Goal: Communication & Community: Answer question/provide support

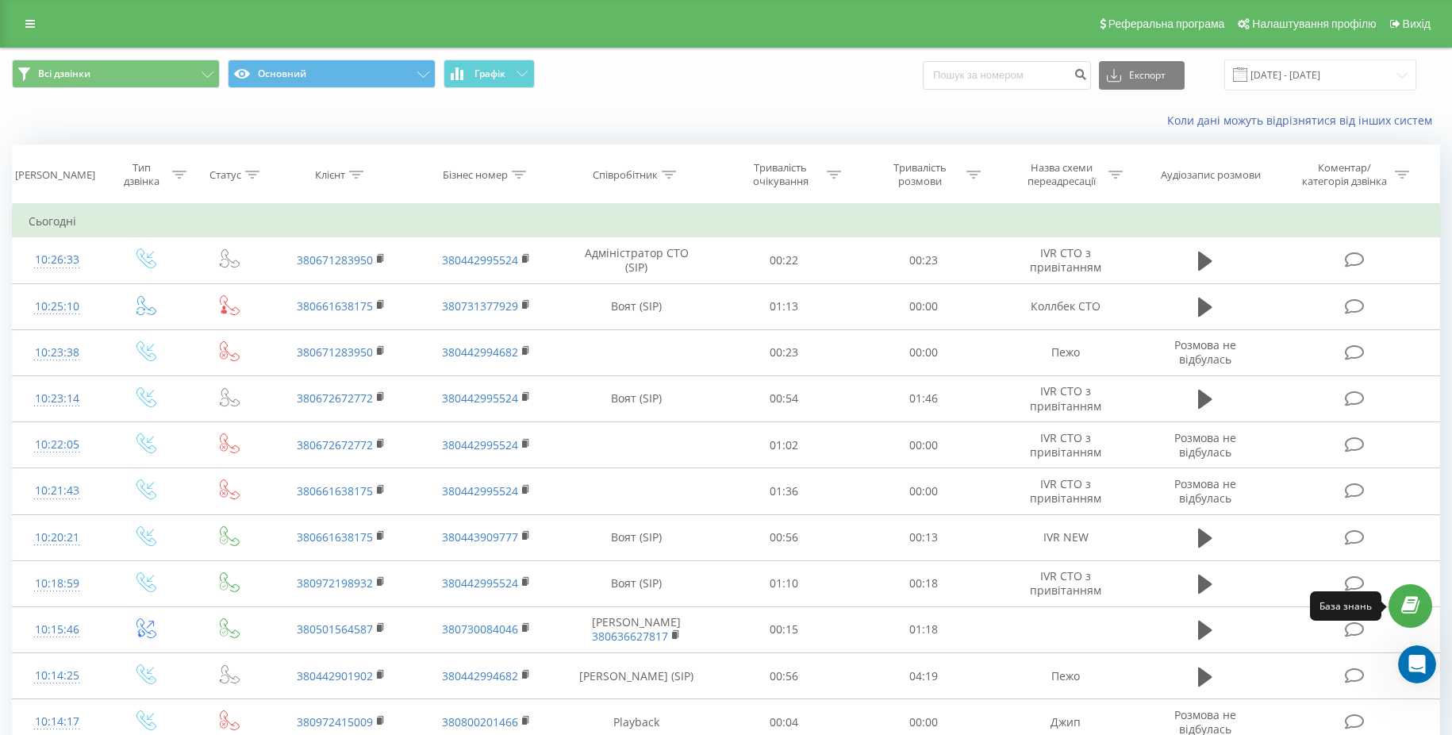
click at [1409, 595] on link at bounding box center [1411, 606] width 44 height 44
click at [1428, 672] on div "Открыть службу сообщений Intercom" at bounding box center [1415, 662] width 52 height 52
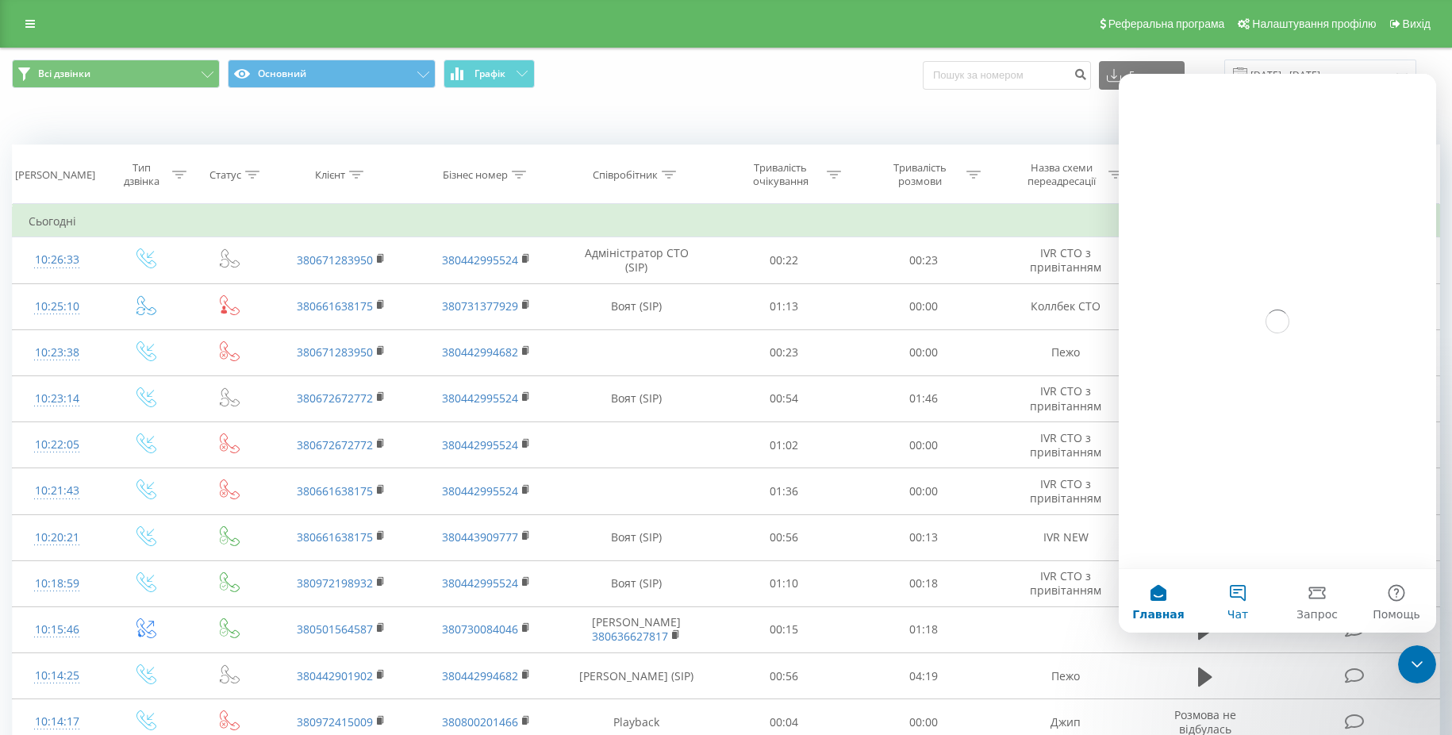
click at [1220, 586] on button "Чат" at bounding box center [1237, 600] width 79 height 63
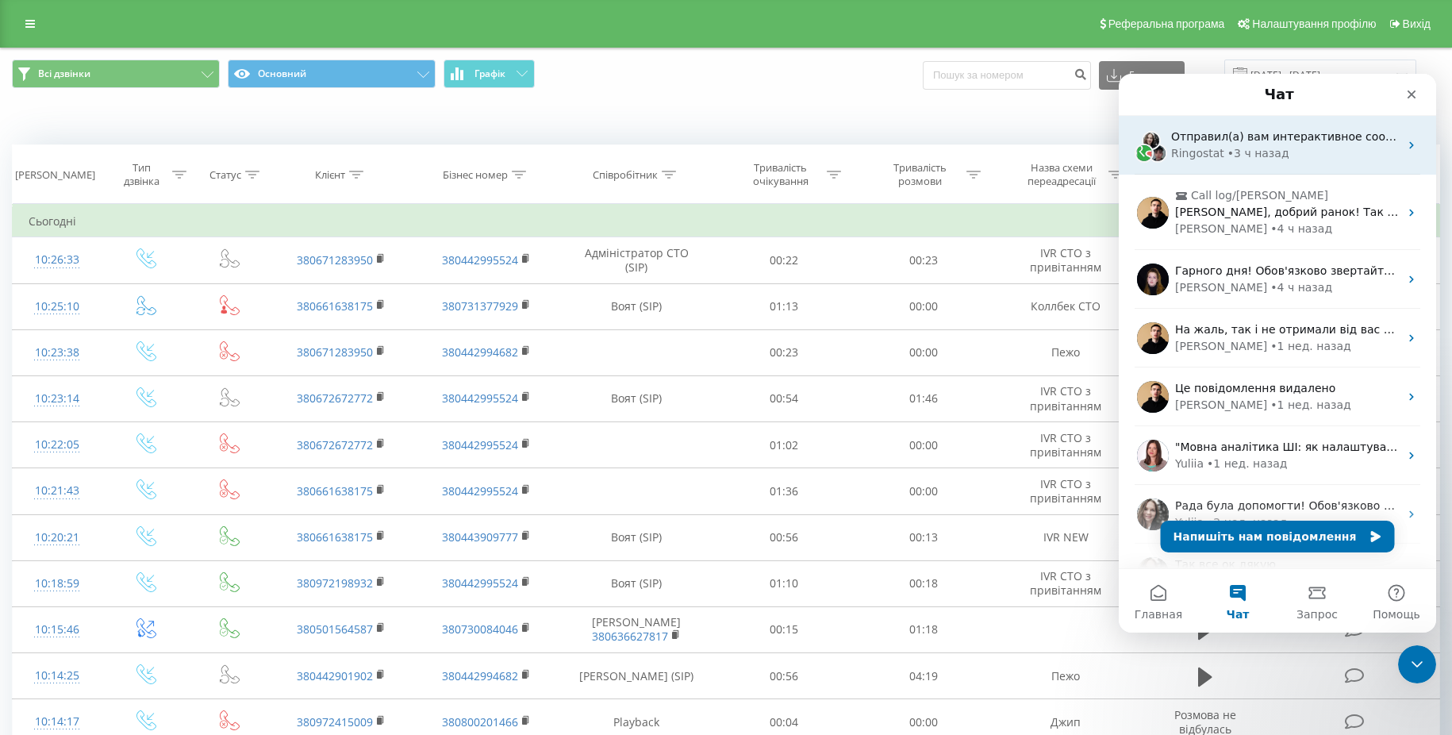
click at [1292, 148] on div "Ringostat • 3 ч назад" at bounding box center [1285, 153] width 228 height 17
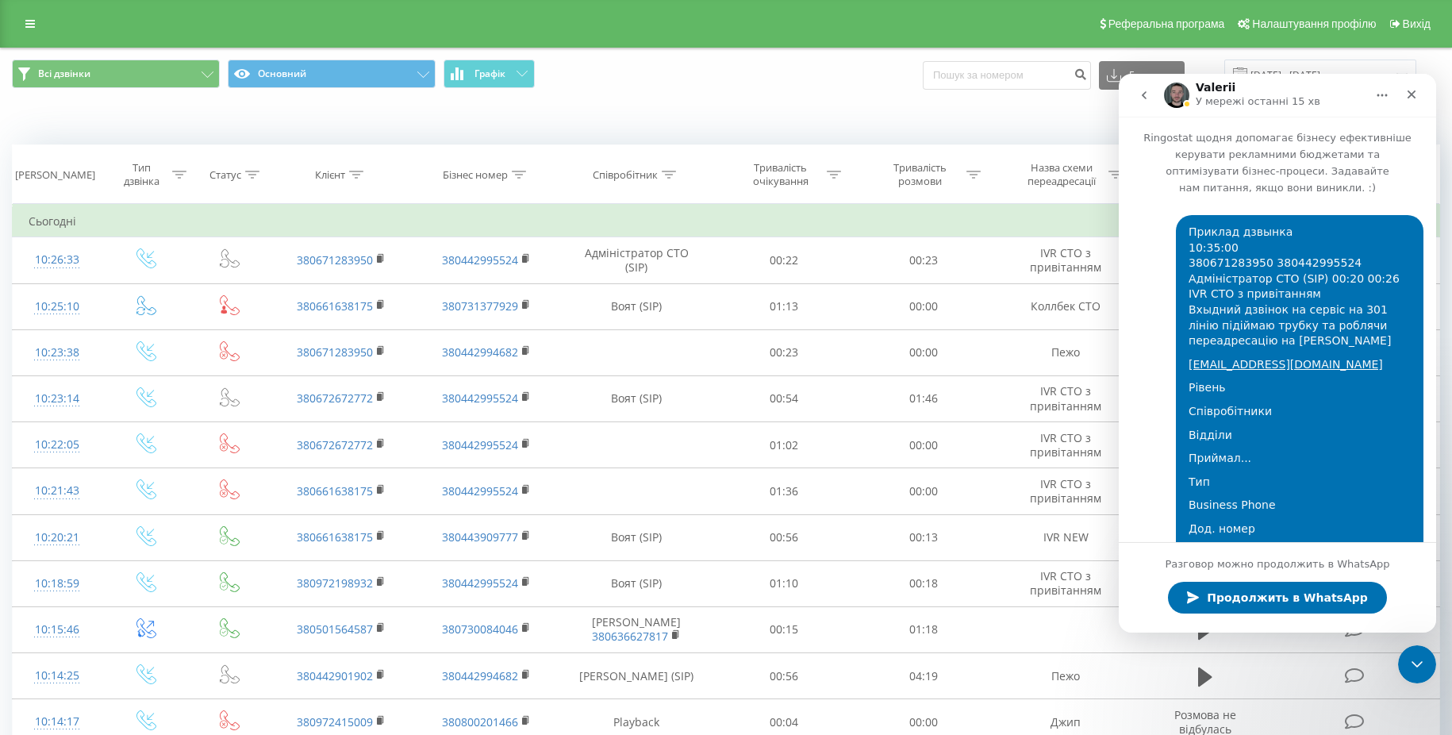
scroll to position [389, 0]
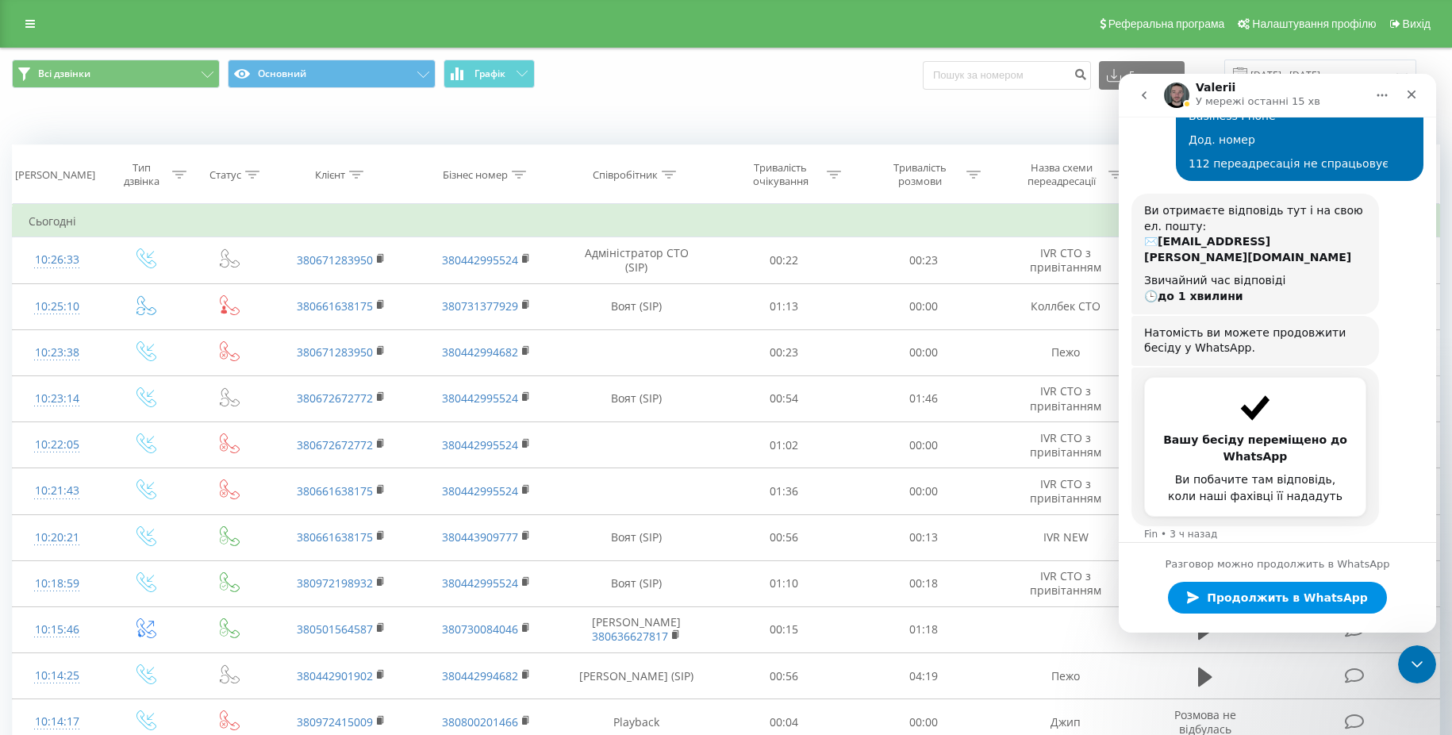
click at [1244, 601] on span "Продолжить в WhatsApp" at bounding box center [1283, 598] width 169 height 32
click at [1208, 500] on div "Вашу бесіду переміщено до WhatsApp Ви побачите там відповідь, коли наші фахівці…" at bounding box center [1278, 464] width 292 height 194
click at [1198, 519] on div "Вашу бесіду переміщено до WhatsApp Ви побачите там відповідь, коли наші фахівці…" at bounding box center [1278, 464] width 292 height 194
click at [1180, 565] on div "Разговор можно продолжить в WhatsApp" at bounding box center [1277, 561] width 317 height 13
click at [1169, 565] on div "Разговор можно продолжить в WhatsApp" at bounding box center [1277, 561] width 317 height 13
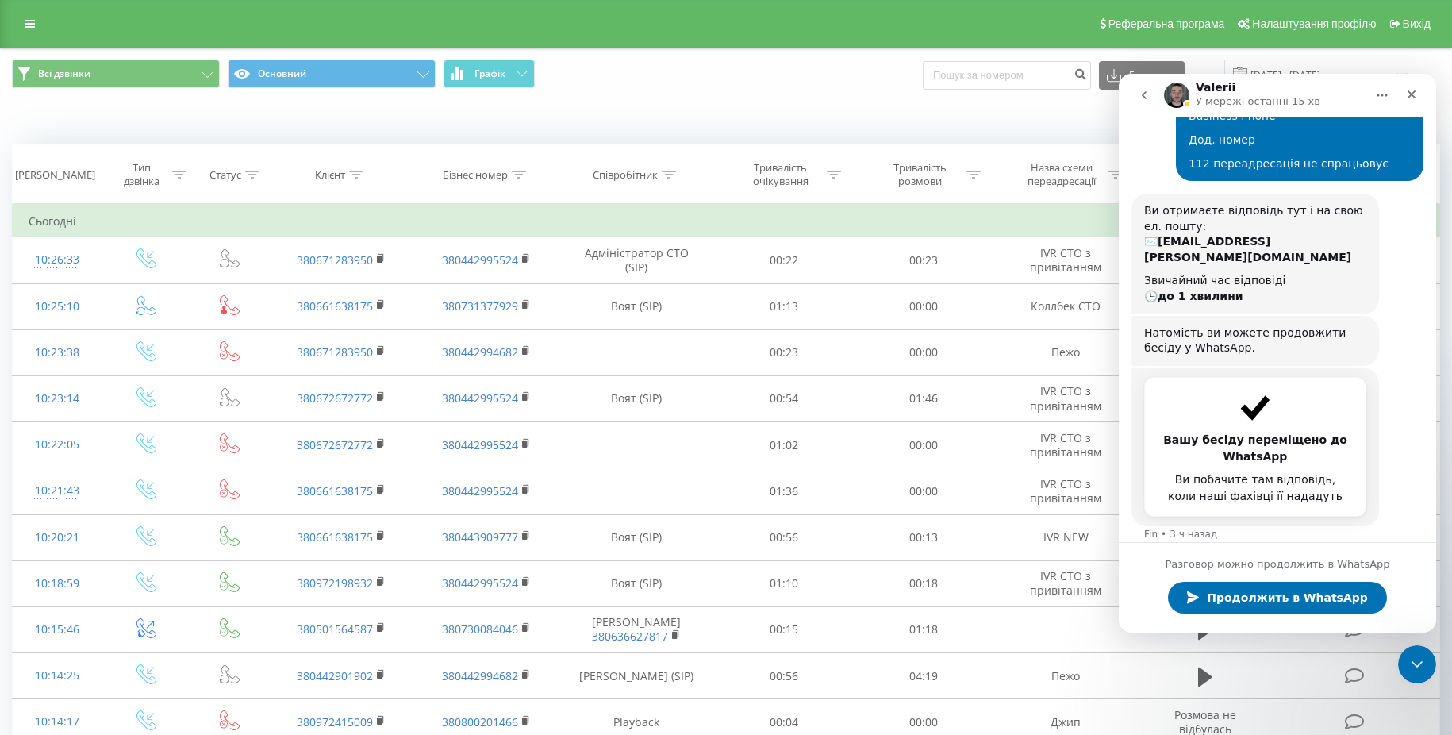
click at [1265, 525] on div "Вашу бесіду переміщено до WhatsApp Ви побачите там відповідь, коли наші фахівці…" at bounding box center [1278, 464] width 292 height 194
click at [1258, 509] on div "Вашу бесіду переміщено до WhatsApp Ви побачите там відповідь, коли наші фахівці…" at bounding box center [1278, 464] width 292 height 194
click at [1257, 509] on div "Вашу бесіду переміщено до WhatsApp Ви побачите там відповідь, коли наші фахівці…" at bounding box center [1278, 464] width 292 height 194
click at [1255, 509] on div "Вашу бесіду переміщено до WhatsApp Ви побачите там відповідь, коли наші фахівці…" at bounding box center [1278, 464] width 292 height 194
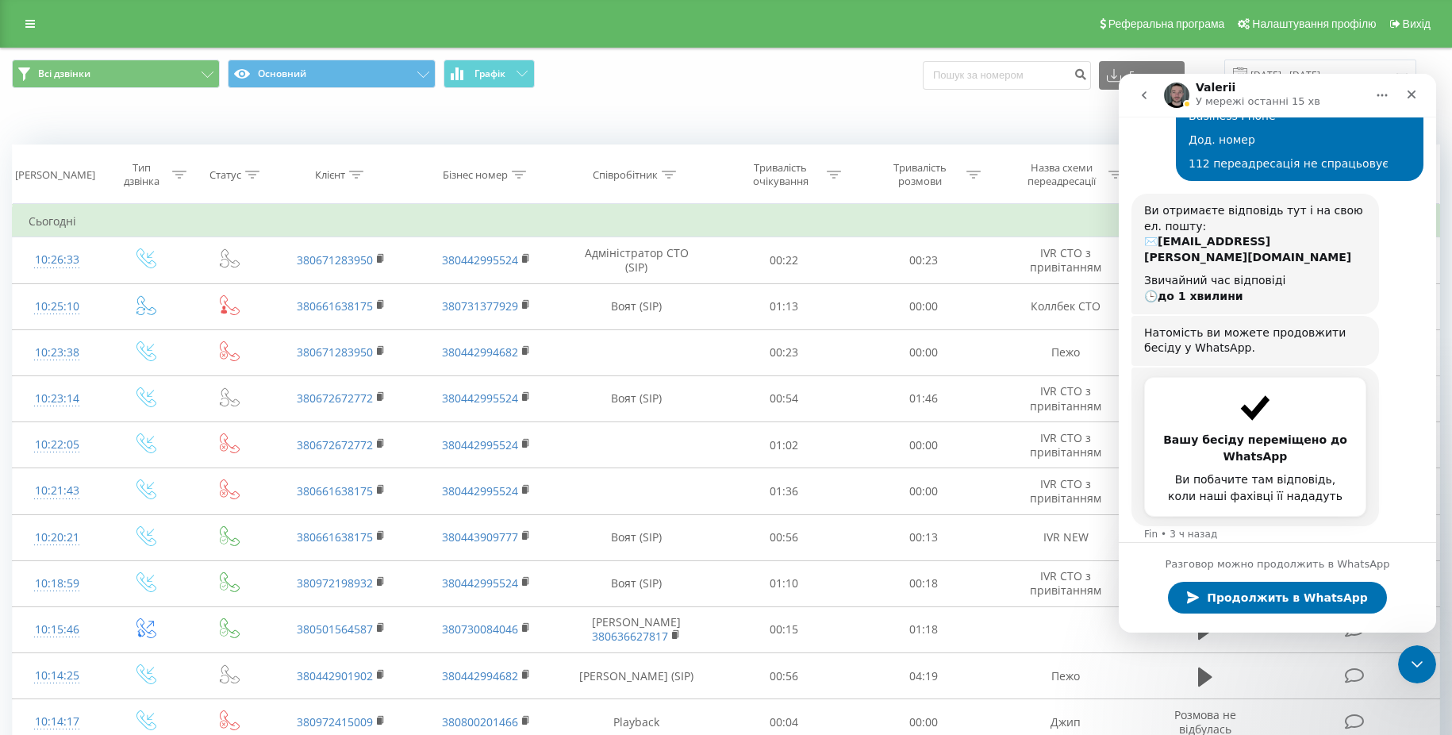
click at [1253, 511] on div "Вашу бесіду переміщено до WhatsApp Ви побачите там відповідь, коли наші фахівці…" at bounding box center [1278, 464] width 292 height 194
click at [1197, 529] on div "Fin • 3 ч назад" at bounding box center [1180, 534] width 73 height 10
click at [1195, 529] on div "Fin • 3 ч назад" at bounding box center [1180, 534] width 73 height 10
click at [1193, 508] on div "Вашу бесіду переміщено до WhatsApp Ви побачите там відповідь, коли наші фахівці…" at bounding box center [1278, 464] width 292 height 194
click at [1263, 433] on div "Вашу бесіду переміщено до WhatsApp Ви побачите там відповідь, коли наші фахівці…" at bounding box center [1255, 447] width 189 height 114
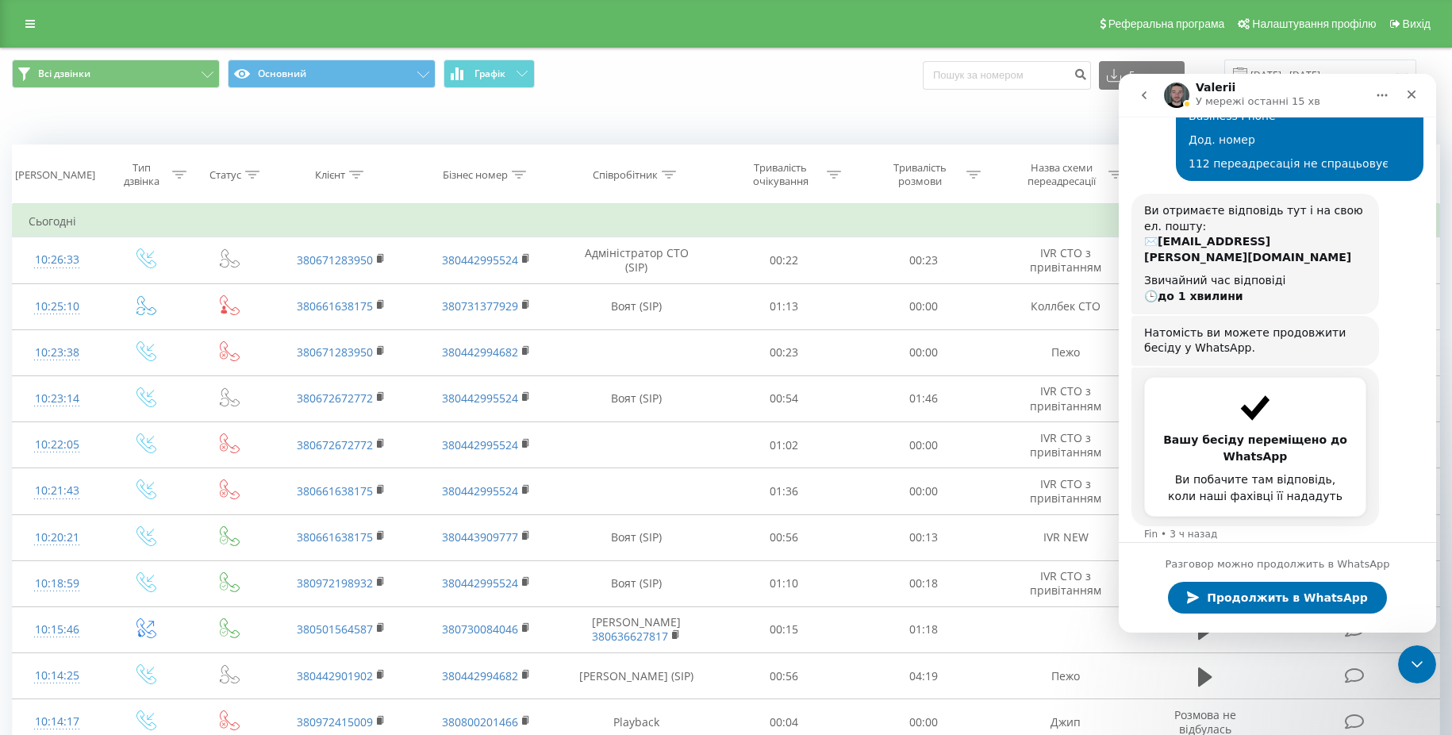
click at [1263, 433] on div "Вашу бесіду переміщено до WhatsApp Ви побачите там відповідь, коли наші фахівці…" at bounding box center [1255, 447] width 189 height 114
click at [1261, 390] on img "Fin говорит…" at bounding box center [1255, 407] width 35 height 35
click at [1256, 316] on div "Натомість ви можете продовжити бесіду у WhatsApp. Fin • 3 ч назад" at bounding box center [1256, 341] width 248 height 50
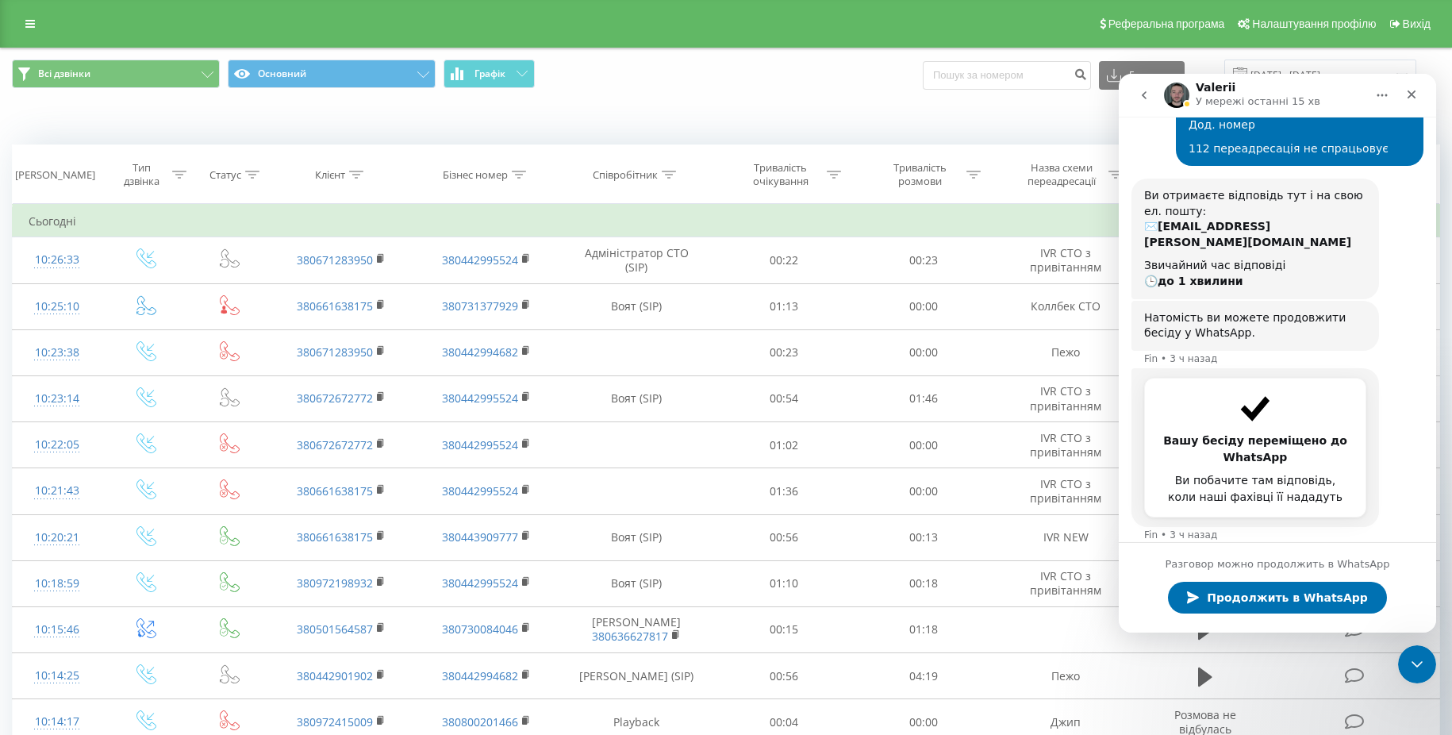
scroll to position [405, 0]
click at [1214, 471] on div "Ви побачите там відповідь, коли наші фахівці її нададуть" at bounding box center [1255, 487] width 189 height 33
click at [1225, 543] on div "Разговор можно продолжить в WhatsApp Продолжить в WhatsApp" at bounding box center [1277, 587] width 317 height 90
click at [1259, 603] on span "Продолжить в WhatsApp" at bounding box center [1283, 598] width 169 height 32
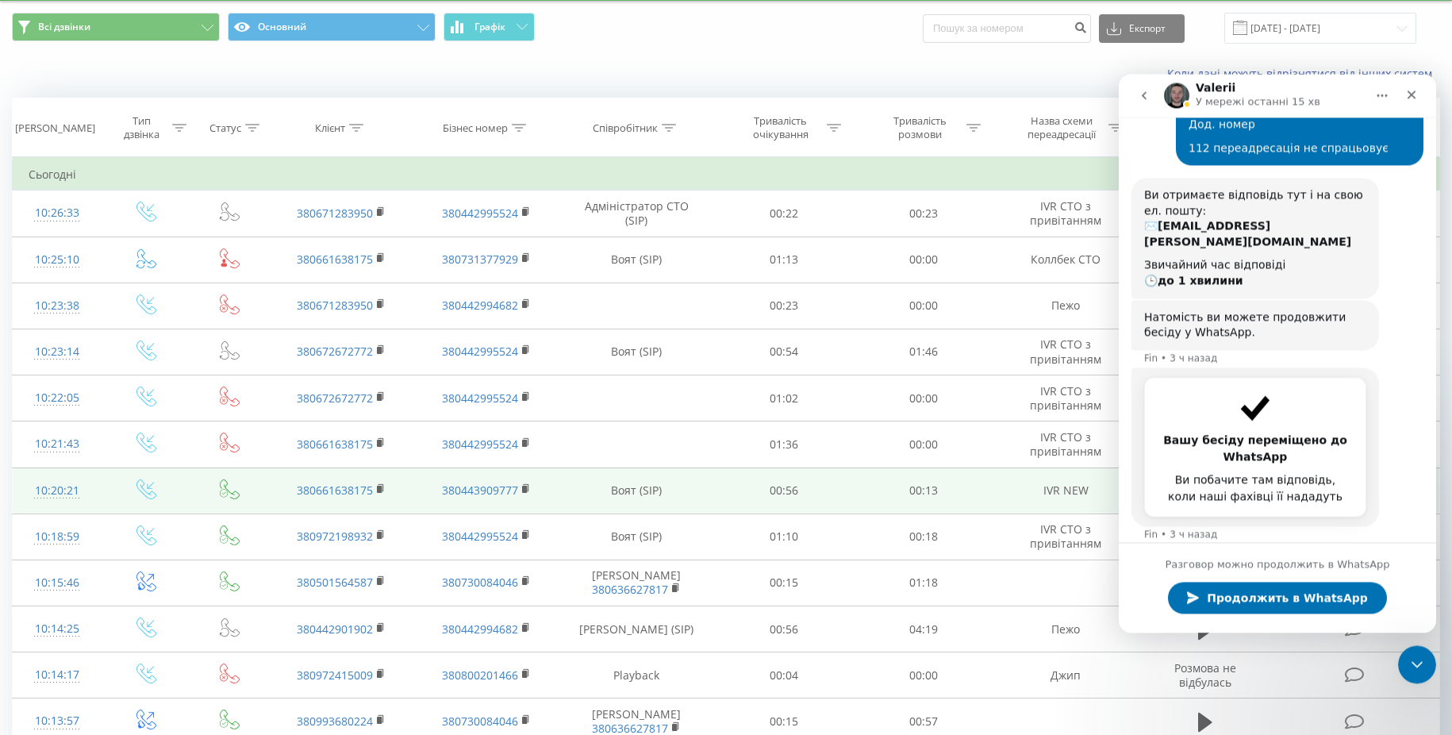
scroll to position [0, 0]
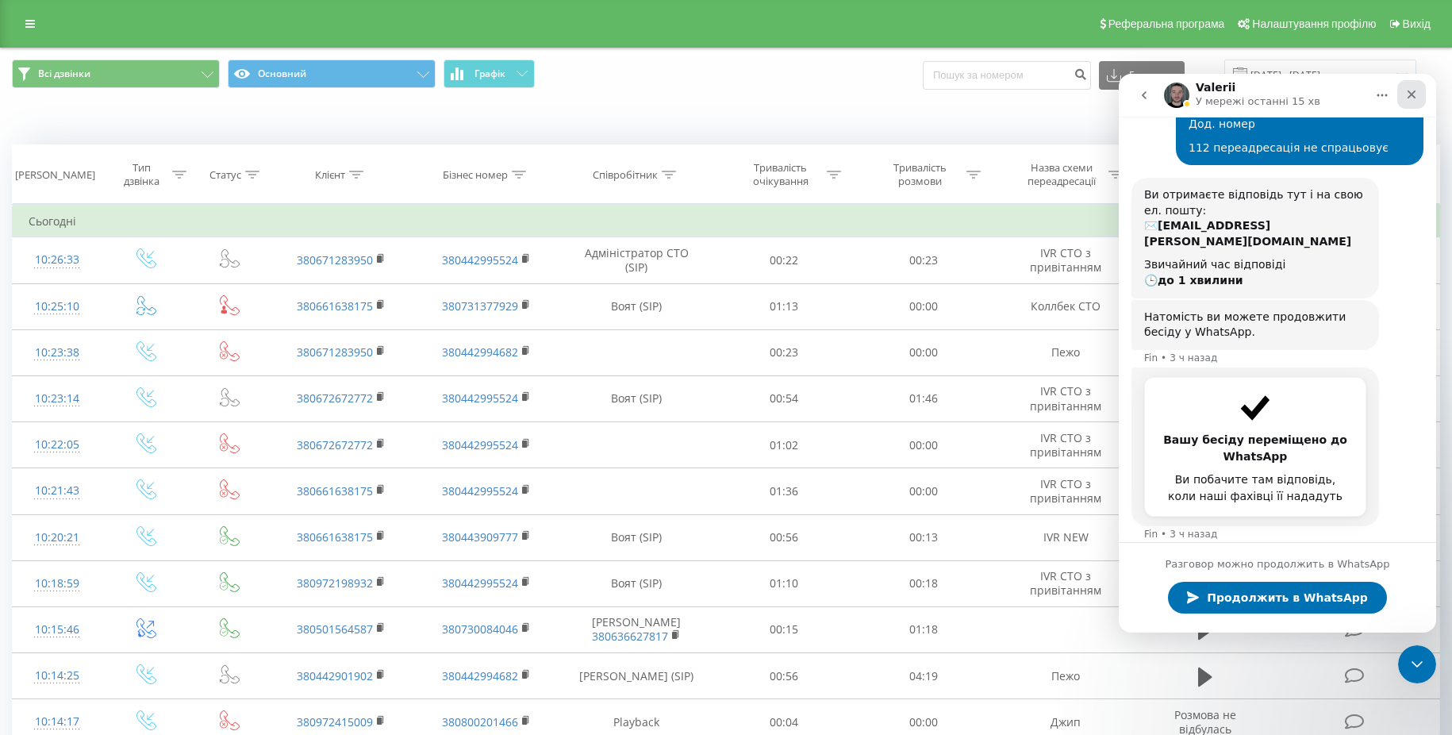
click at [1411, 89] on icon "Закрыть" at bounding box center [1411, 94] width 13 height 13
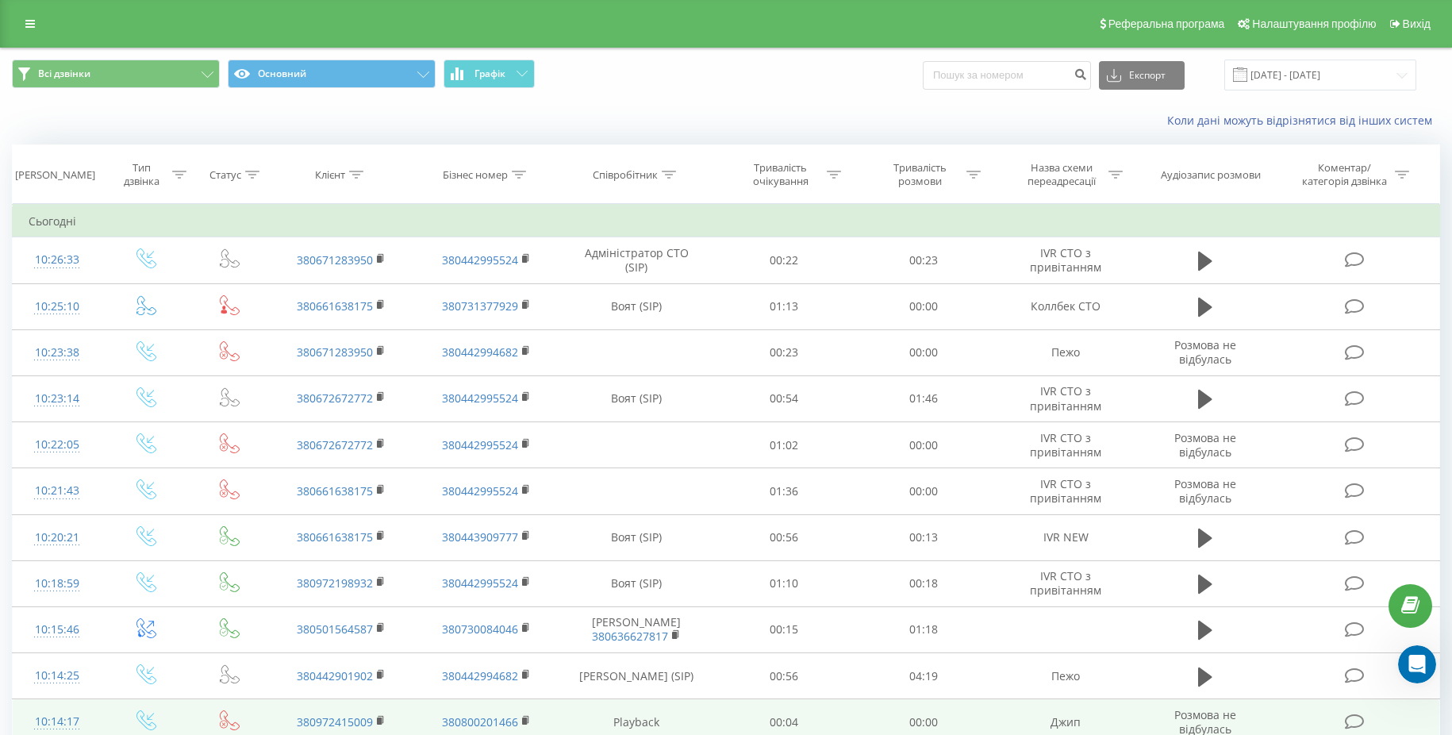
scroll to position [372, 0]
